Goal: Task Accomplishment & Management: Manage account settings

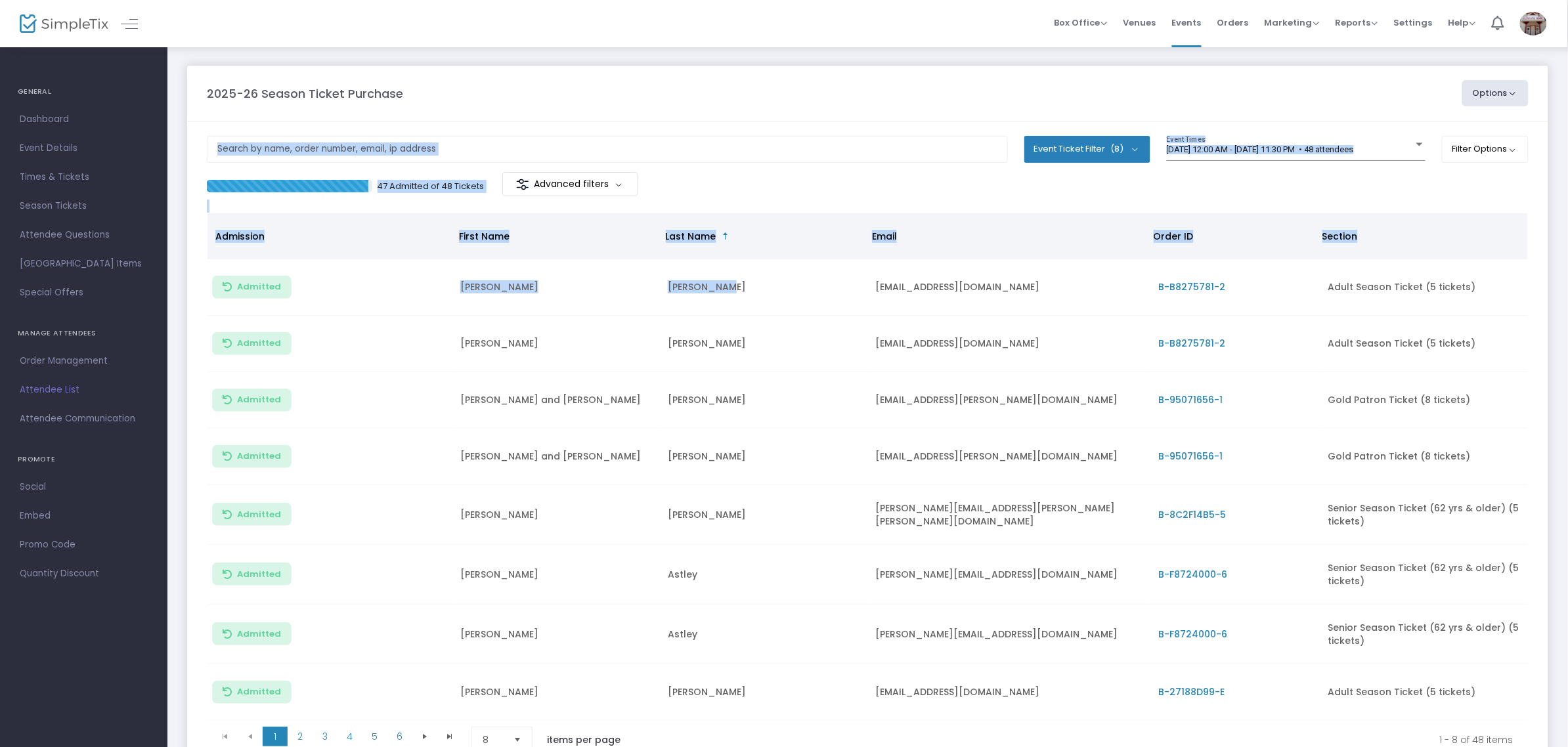
drag, startPoint x: 811, startPoint y: 157, endPoint x: 800, endPoint y: 110, distance: 48.3
click at [803, 121] on m-panel-content "Event Ticket Filter (8) Select All Adult Season Ticket (5 tickets) Senior Seaso…" at bounding box center [867, 447] width 1361 height 652
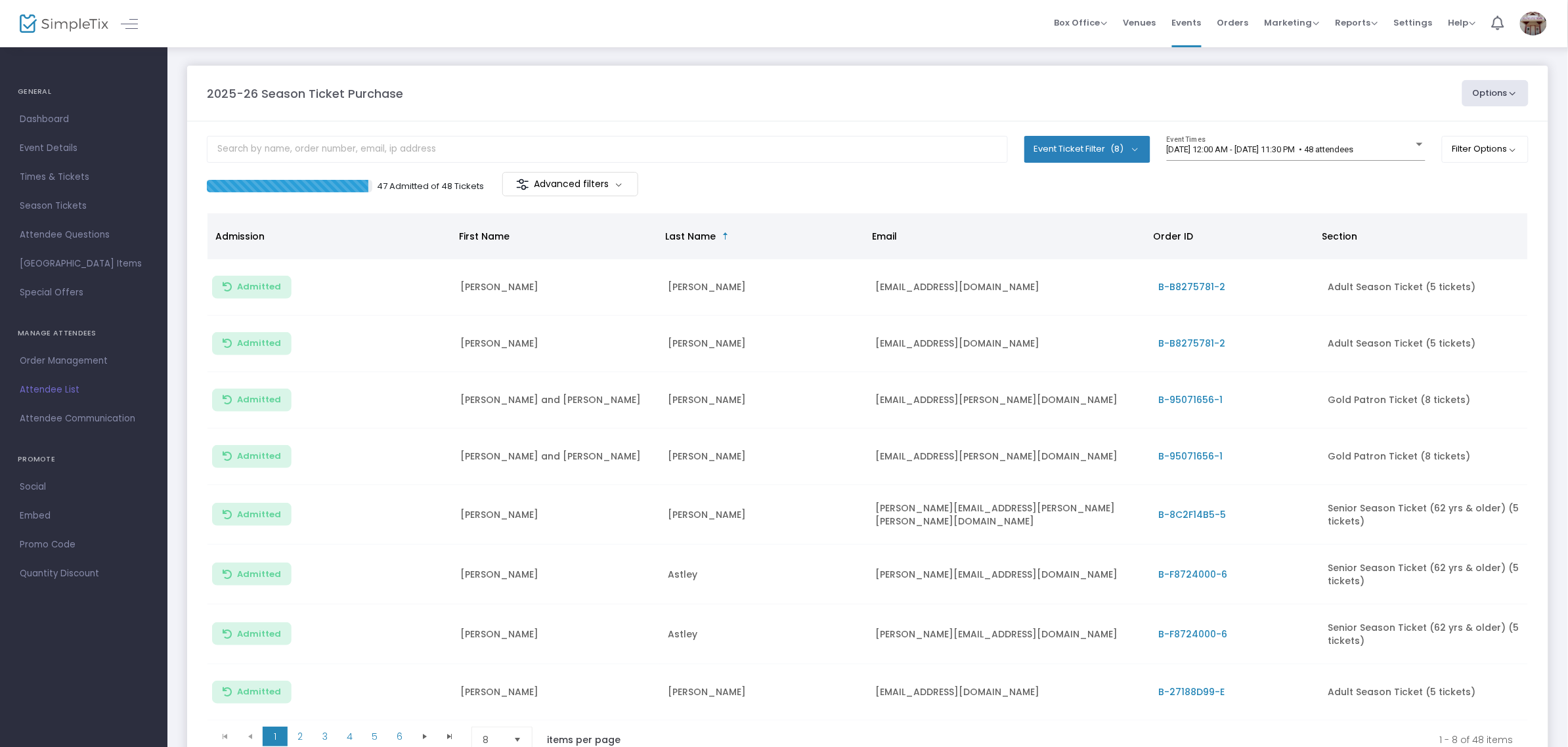
click at [800, 110] on m-panel-header "2025-26 Season Ticket Purchase Options Export List Print Name Tags Export to Ma…" at bounding box center [867, 93] width 1361 height 56
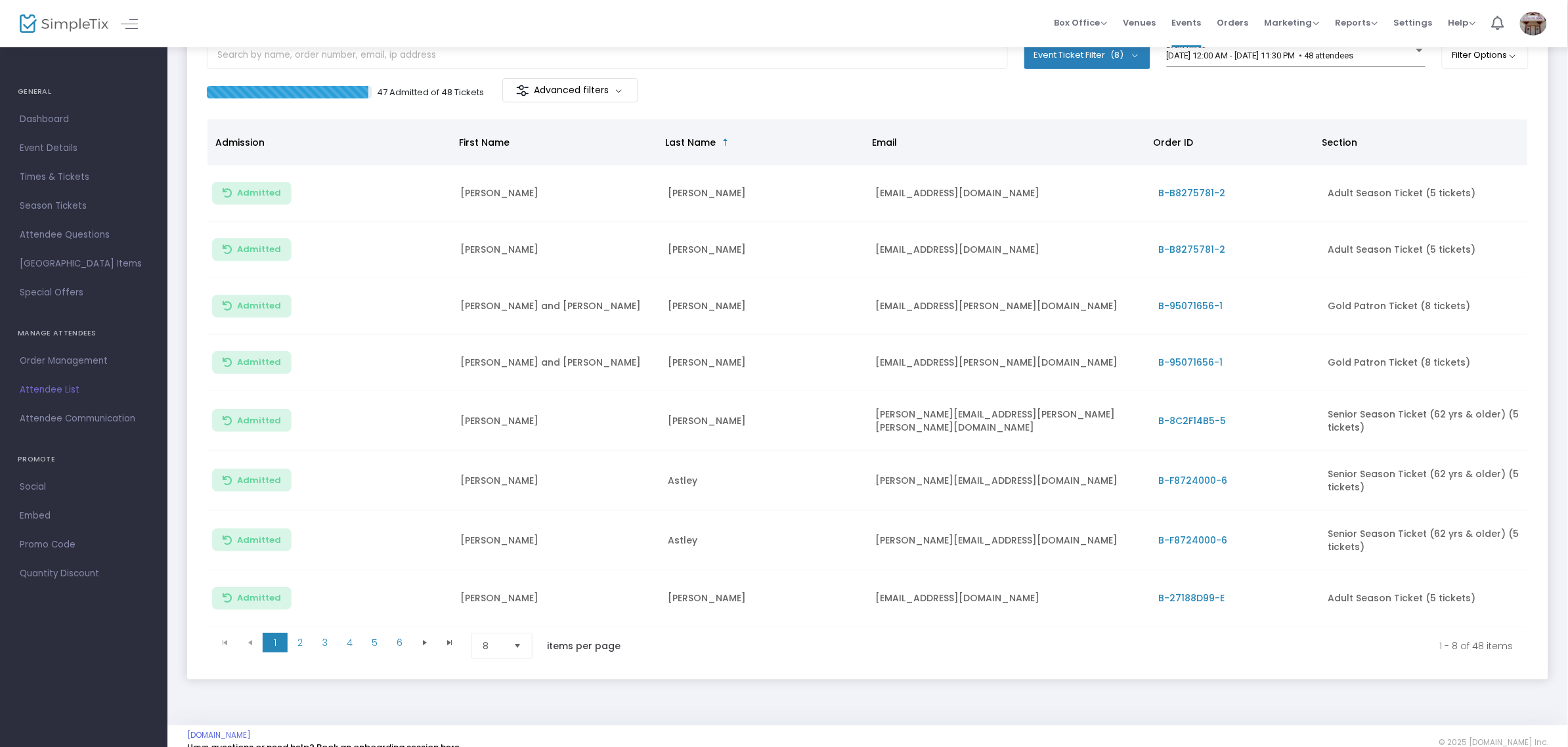
scroll to position [117, 0]
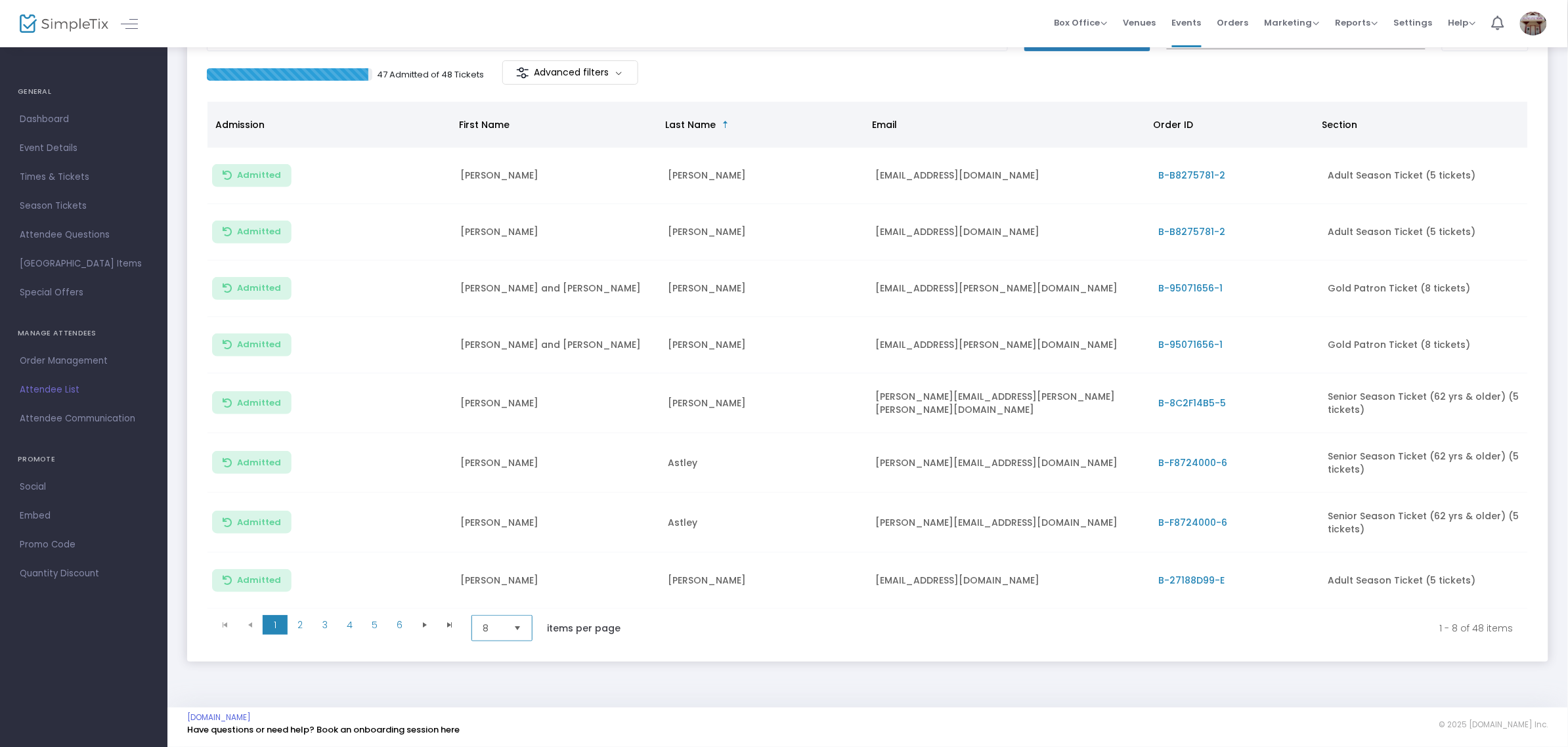
click at [508, 630] on span "8" at bounding box center [492, 628] width 31 height 25
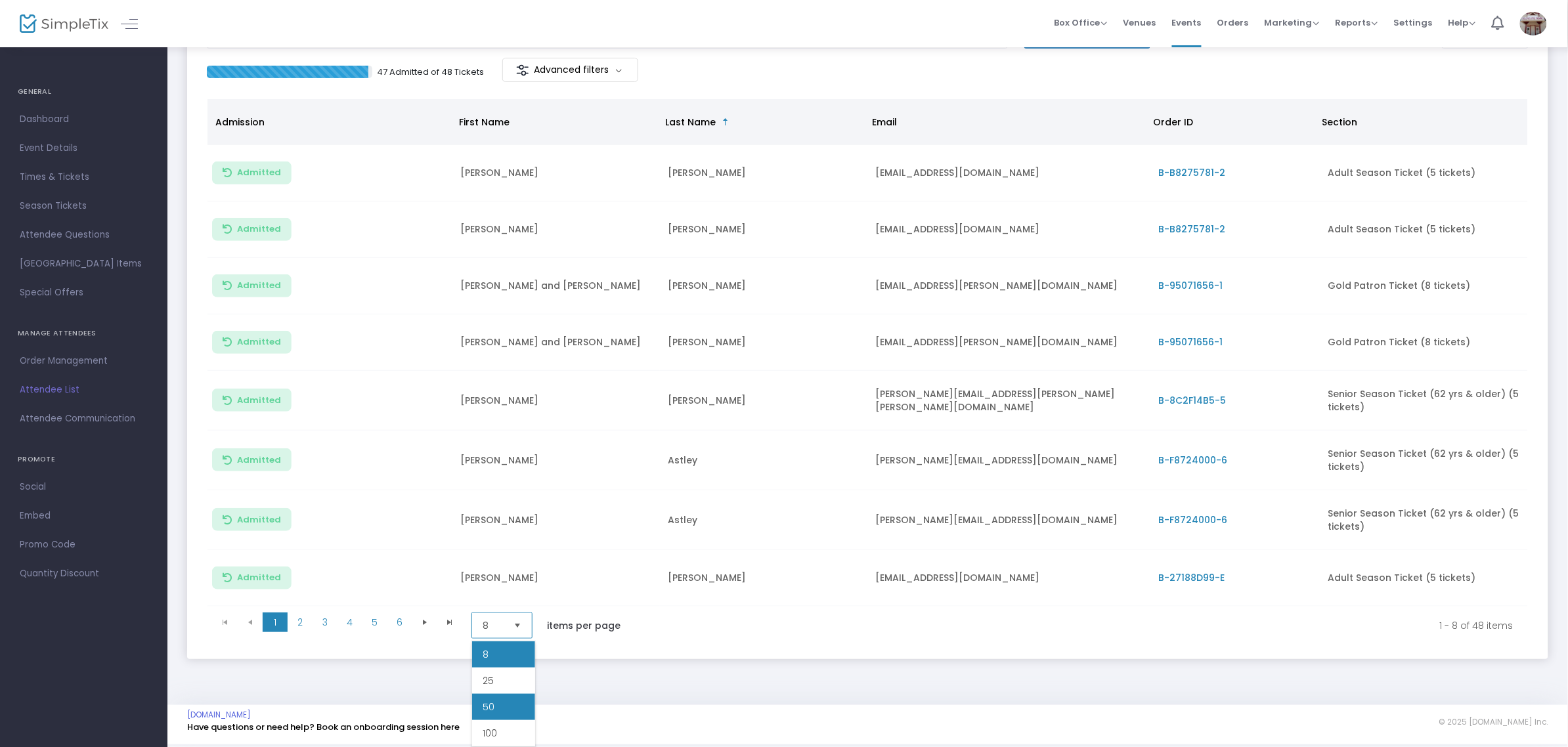
click at [512, 698] on li "50" at bounding box center [503, 707] width 63 height 27
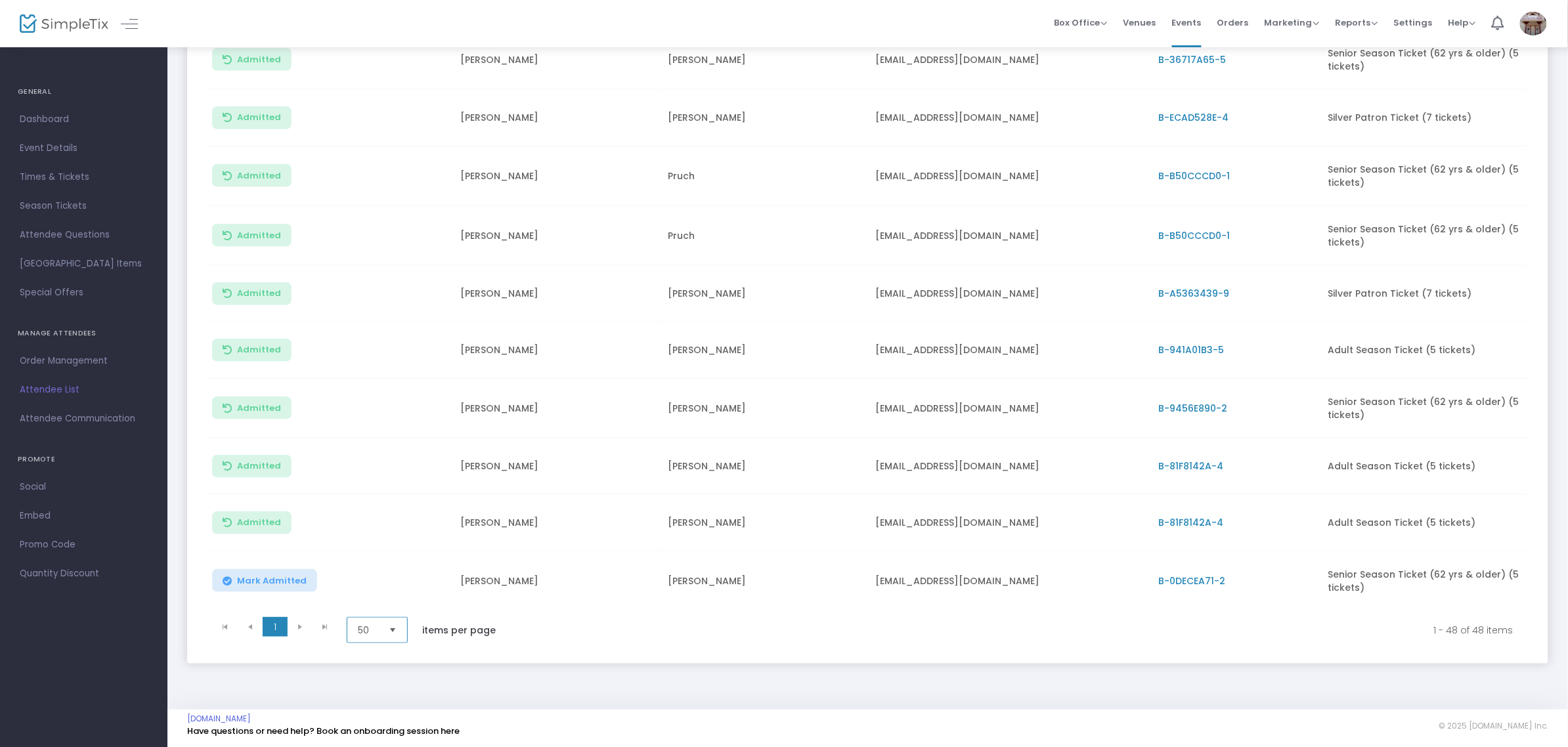
scroll to position [2476, 0]
click at [261, 575] on span "Mark Admitted" at bounding box center [272, 578] width 70 height 10
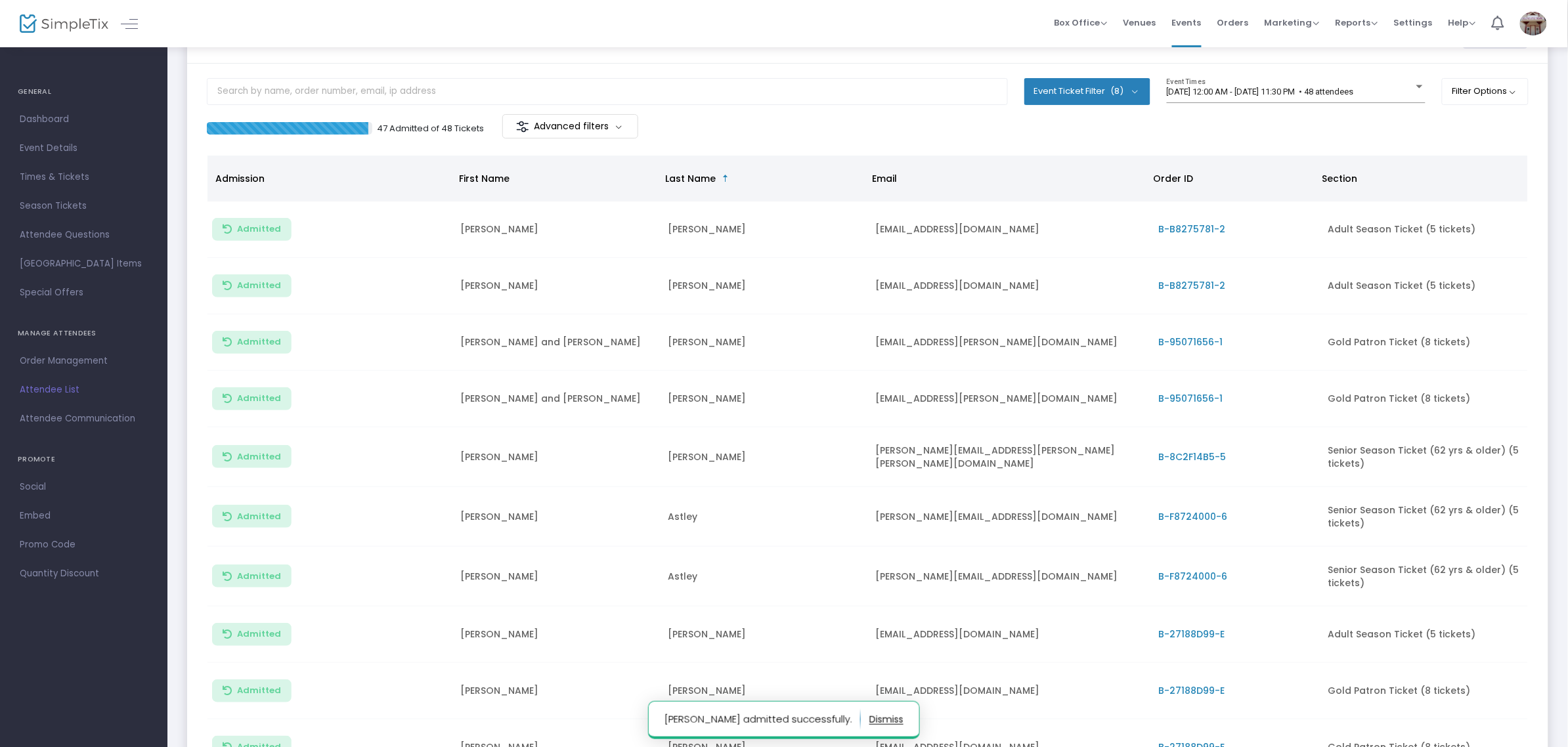
scroll to position [0, 0]
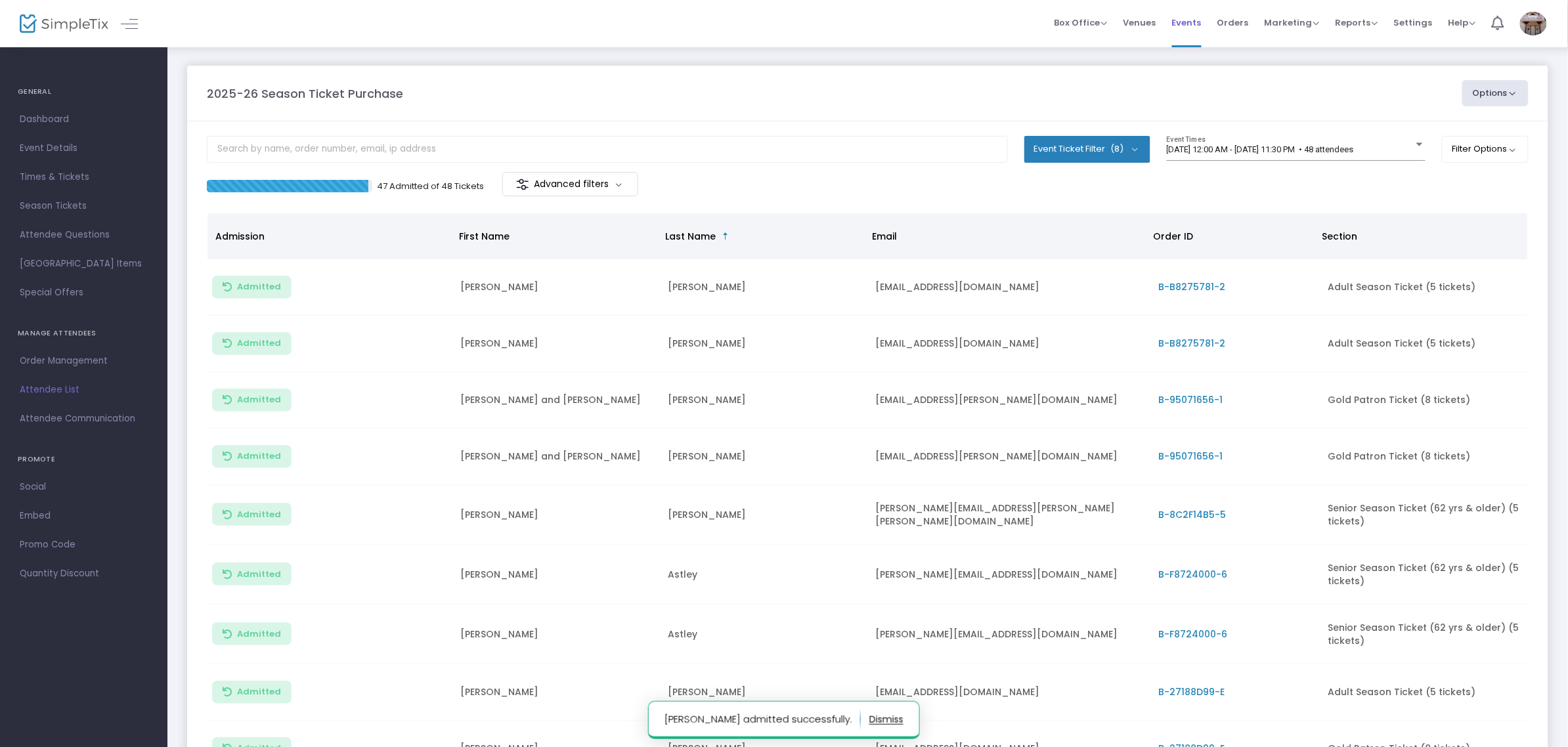
click at [1202, 21] on span "Events" at bounding box center [1187, 23] width 30 height 34
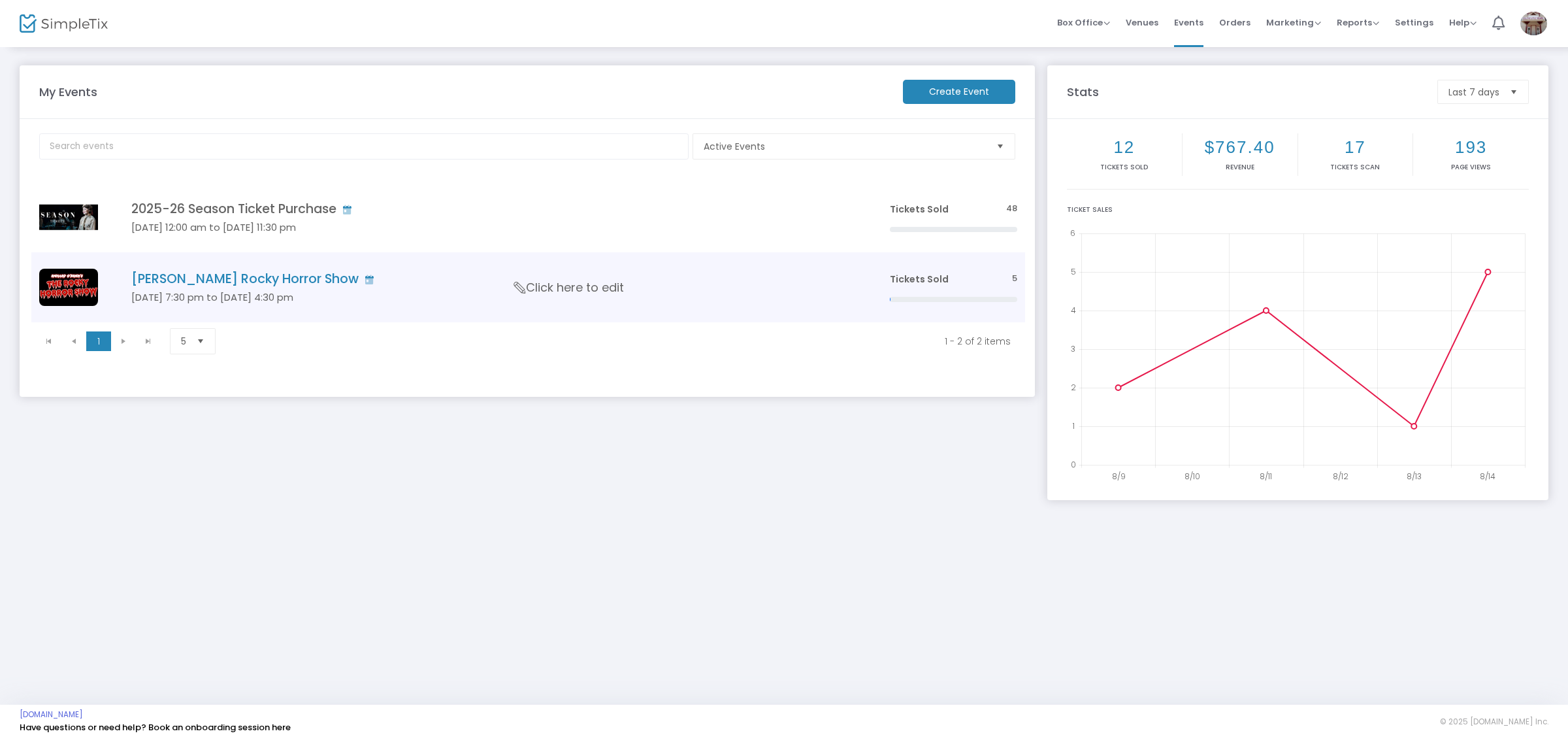
click at [343, 274] on h4 "[PERSON_NAME] Rocky Horror Show" at bounding box center [491, 278] width 719 height 15
